Goal: Task Accomplishment & Management: Use online tool/utility

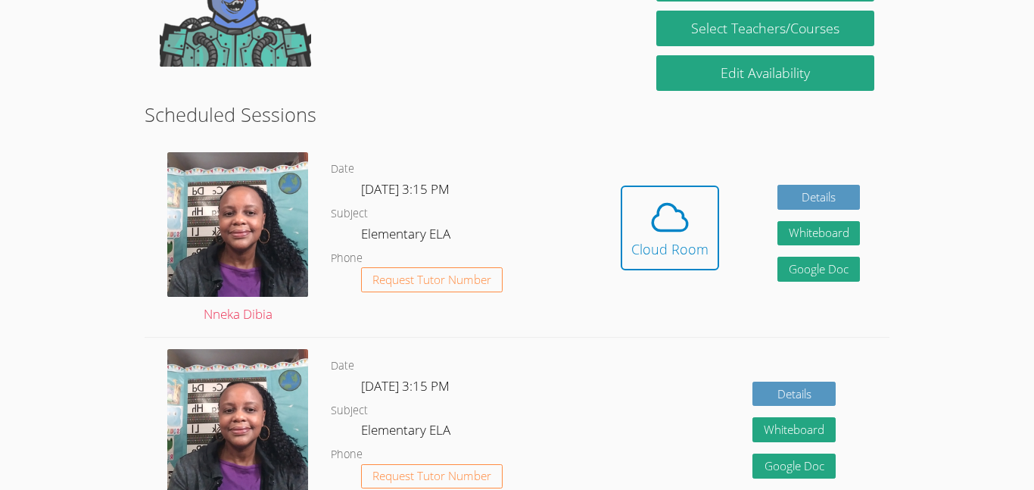
scroll to position [333, 0]
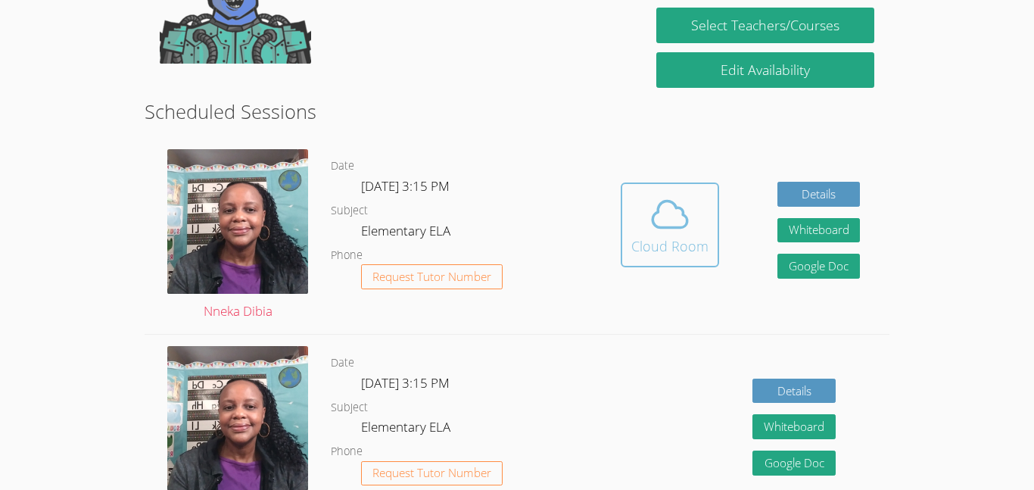
click at [672, 235] on div "Cloud Room" at bounding box center [669, 245] width 77 height 21
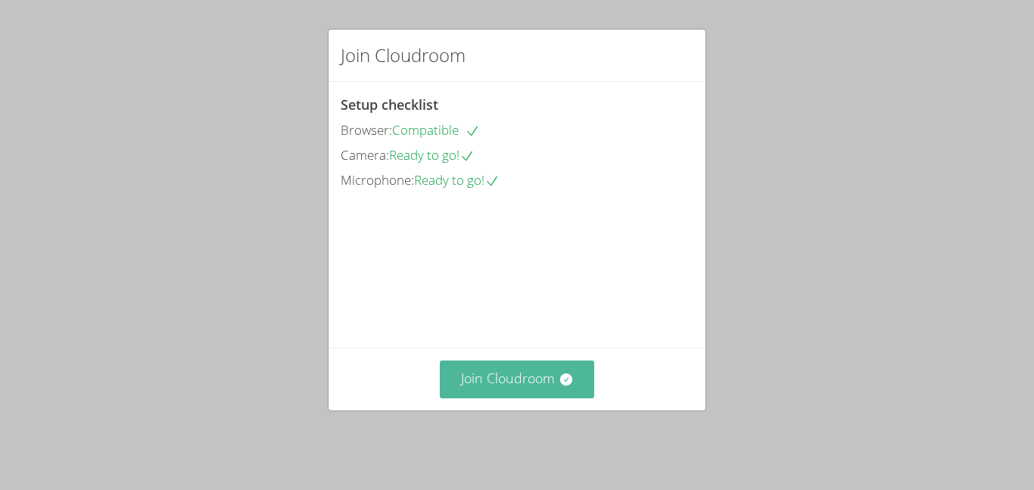
click at [483, 391] on button "Join Cloudroom" at bounding box center [517, 378] width 155 height 37
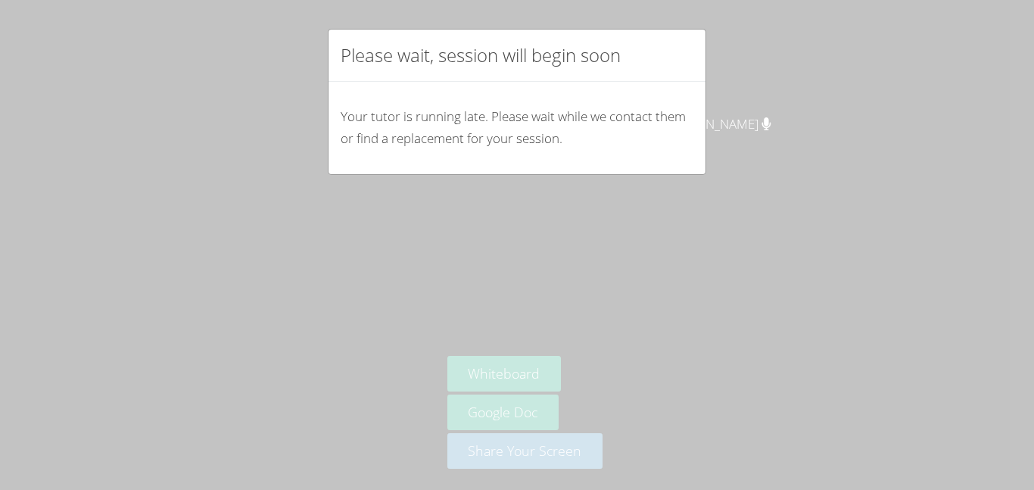
click at [644, 147] on p "Your tutor is running late. Please wait while we contact them or find a replace…" at bounding box center [517, 128] width 353 height 44
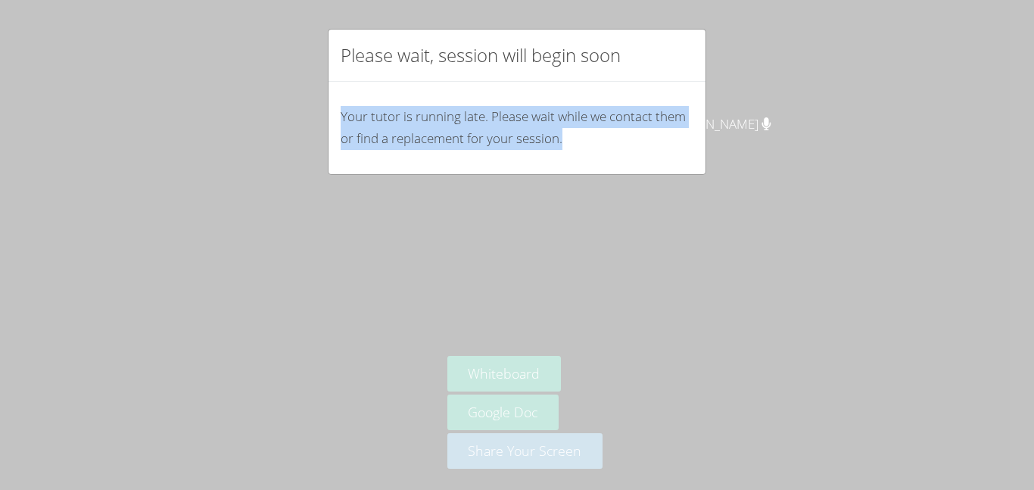
click at [644, 147] on p "Your tutor is running late. Please wait while we contact them or find a replace…" at bounding box center [517, 128] width 353 height 44
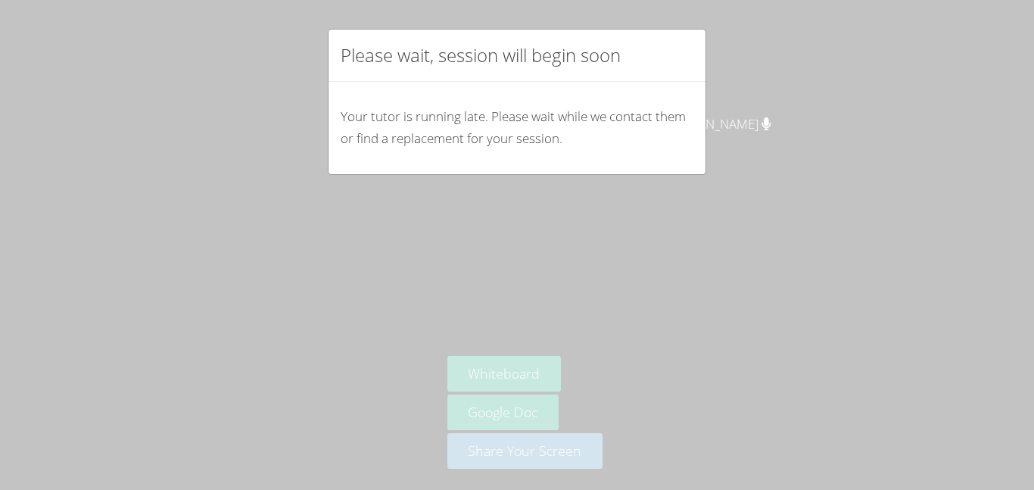
click at [621, 220] on div "Please wait, session will begin soon Your tutor is running late. Please wait wh…" at bounding box center [517, 245] width 1034 height 490
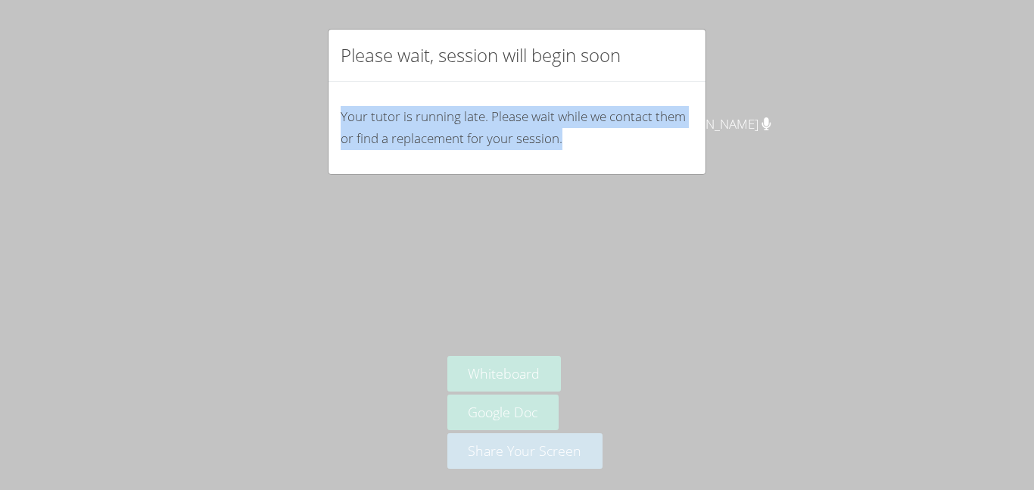
click at [603, 241] on div "Please wait, session will begin soon Your tutor is running late. Please wait wh…" at bounding box center [517, 245] width 1034 height 490
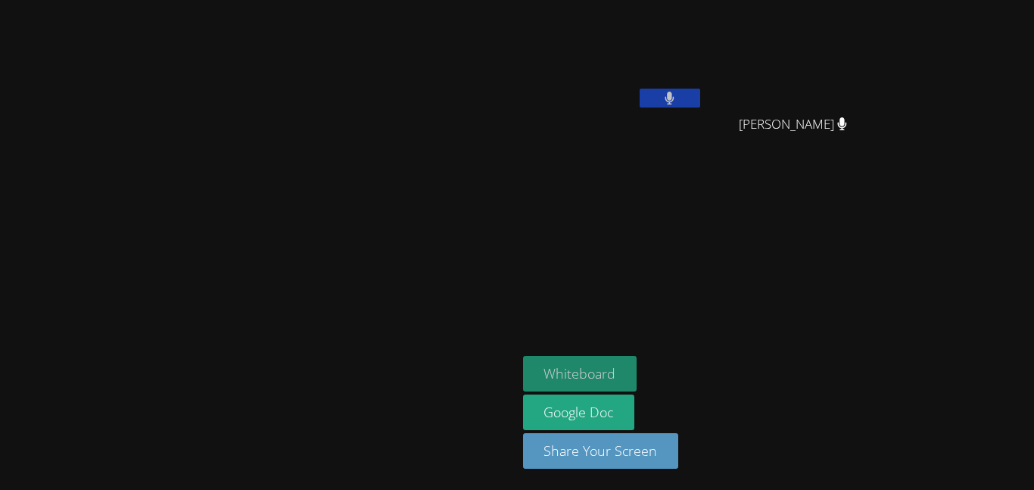
click at [638, 379] on button "Whiteboard" at bounding box center [580, 374] width 114 height 36
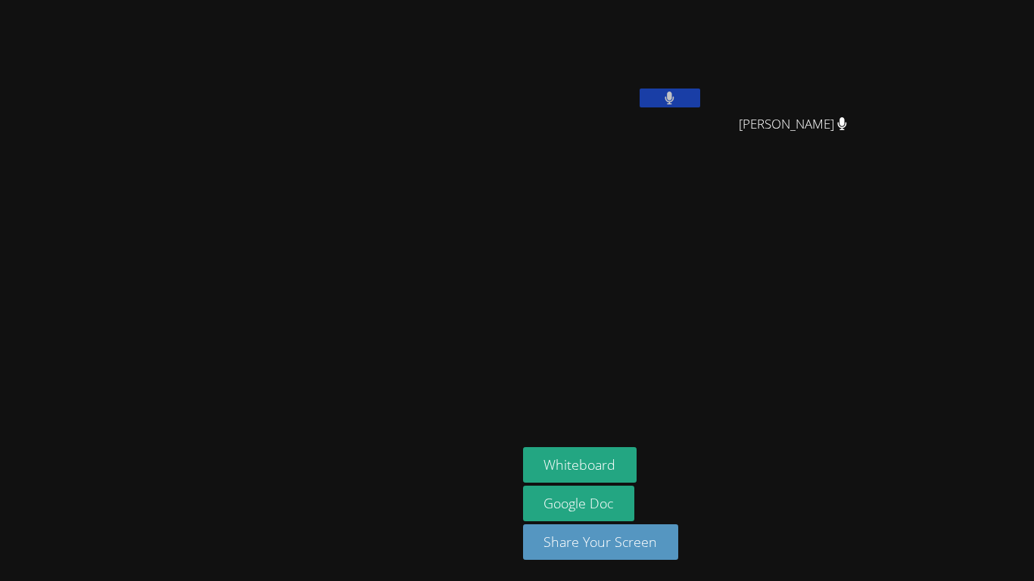
click at [700, 98] on button at bounding box center [670, 98] width 61 height 19
click at [848, 201] on aside "Naomi Arellano Rut Moreno Rut Moreno Whiteboard Google Doc Share Your Screen" at bounding box center [706, 290] width 379 height 581
click at [896, 335] on aside "Naomi Arellano Rut Moreno Rut Moreno Whiteboard Google Doc Share Your Screen" at bounding box center [706, 290] width 379 height 581
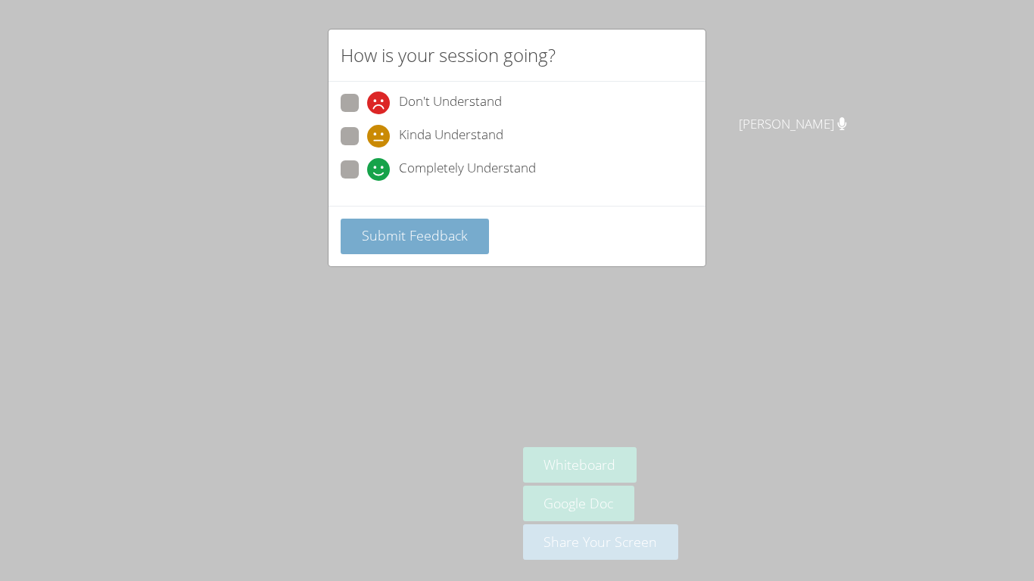
click at [441, 237] on span "Submit Feedback" at bounding box center [415, 235] width 106 height 18
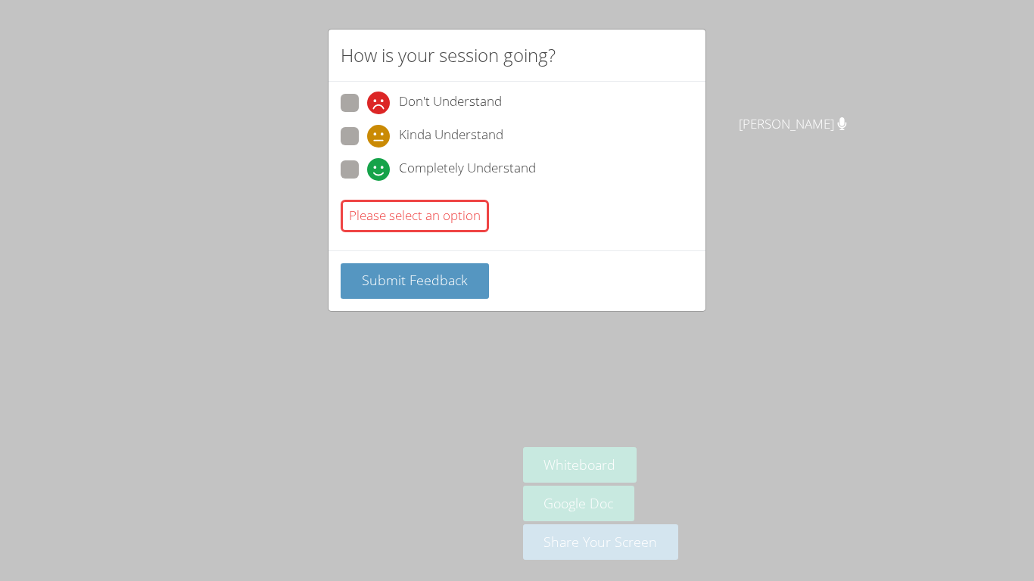
click at [360, 177] on label "Completely Understand" at bounding box center [438, 171] width 195 height 20
click at [367, 173] on input "Completely Understand" at bounding box center [373, 167] width 13 height 13
radio input "true"
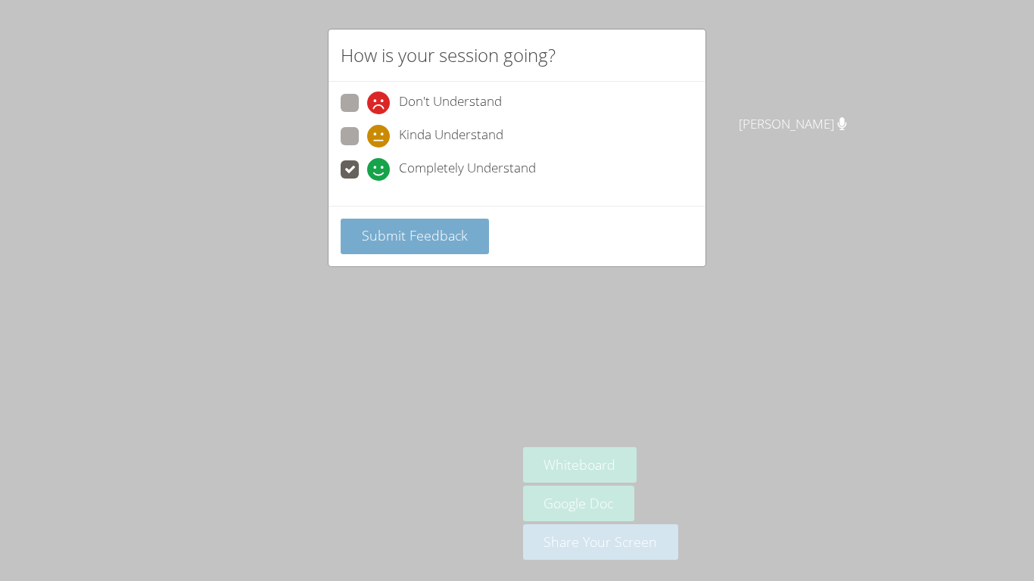
click at [445, 238] on span "Submit Feedback" at bounding box center [415, 235] width 106 height 18
